Goal: Book appointment/travel/reservation

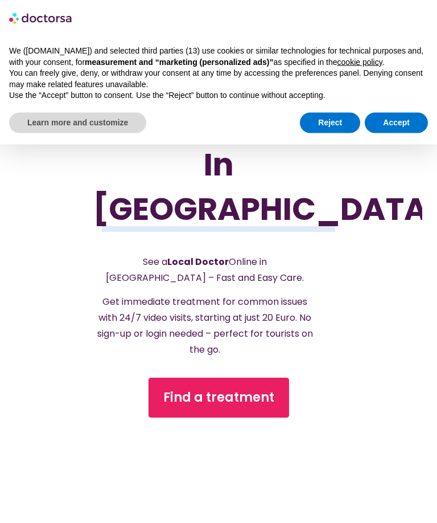
scroll to position [173, 0]
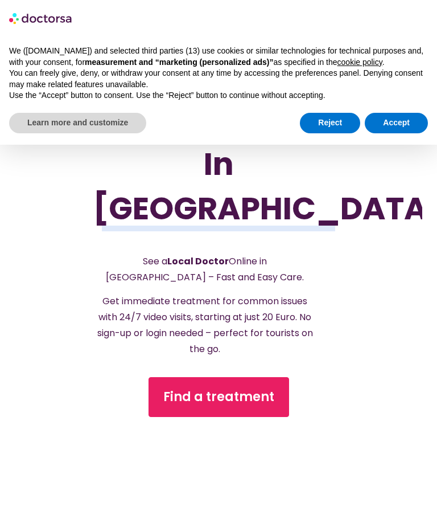
click at [392, 126] on button "Accept" at bounding box center [396, 123] width 63 height 21
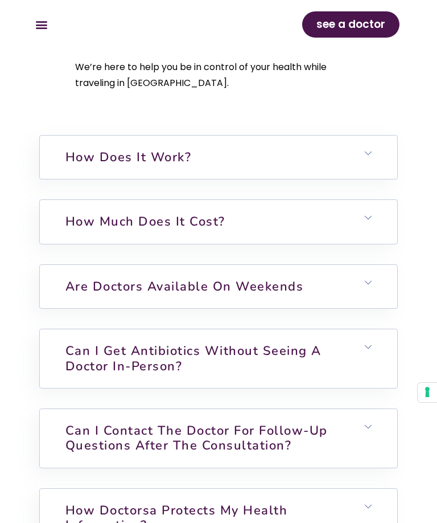
scroll to position [3678, 0]
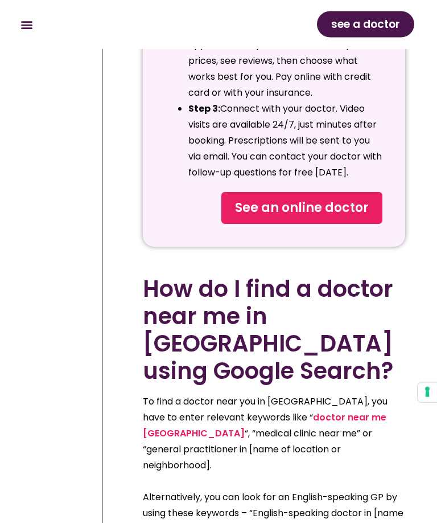
scroll to position [2932, 0]
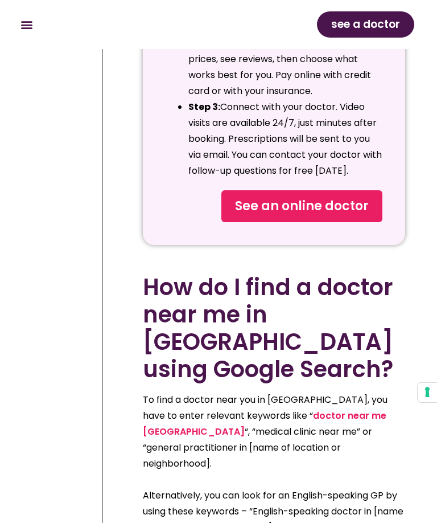
click at [264, 409] on link "doctor near me [GEOGRAPHIC_DATA]" at bounding box center [265, 423] width 244 height 29
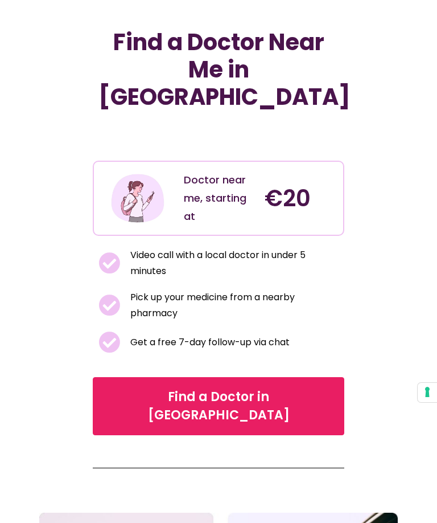
scroll to position [96, 0]
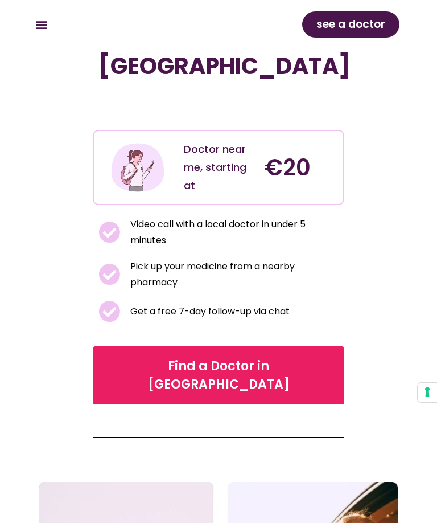
click at [167, 357] on span "Find a Doctor in Spain" at bounding box center [219, 375] width 222 height 36
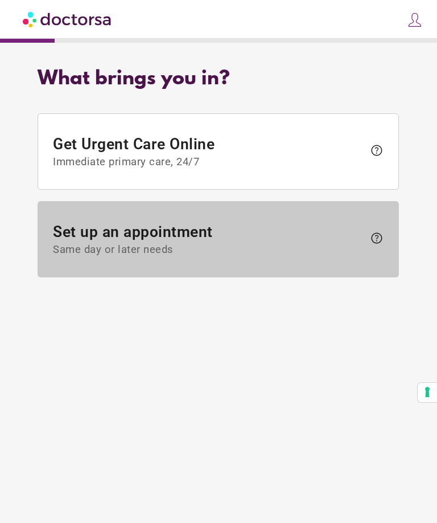
click at [92, 259] on span at bounding box center [218, 239] width 360 height 75
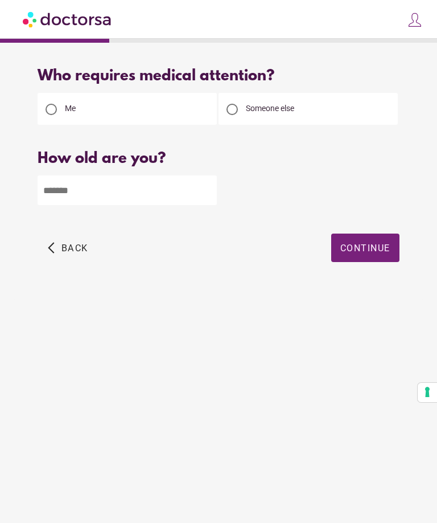
click at [64, 202] on input "number" at bounding box center [127, 190] width 179 height 30
type input "**"
click at [358, 251] on span "Continue" at bounding box center [366, 248] width 50 height 11
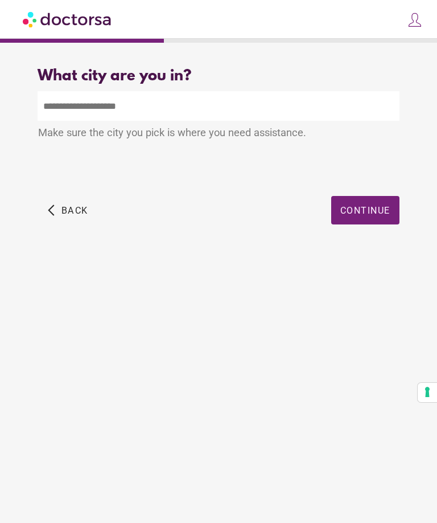
click at [79, 106] on input "text" at bounding box center [219, 106] width 362 height 30
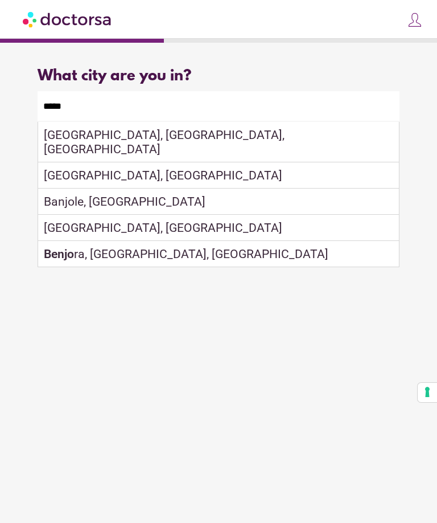
click at [62, 170] on div "Benijófar, Spain" at bounding box center [218, 175] width 360 height 26
type input "**********"
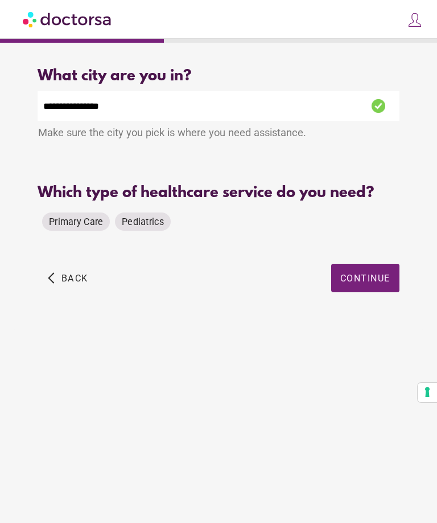
click at [58, 227] on span "Primary Care" at bounding box center [76, 221] width 54 height 11
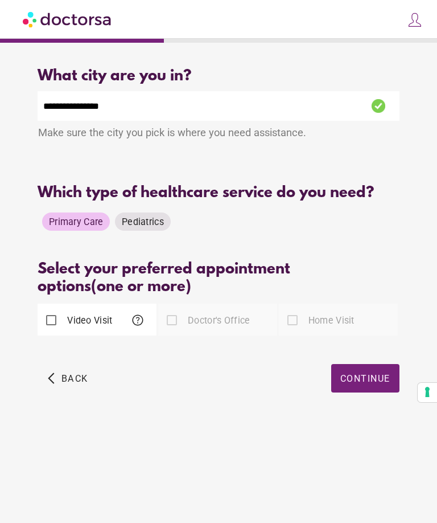
click at [351, 384] on span "Continue" at bounding box center [366, 378] width 50 height 11
